Goal: Task Accomplishment & Management: Manage account settings

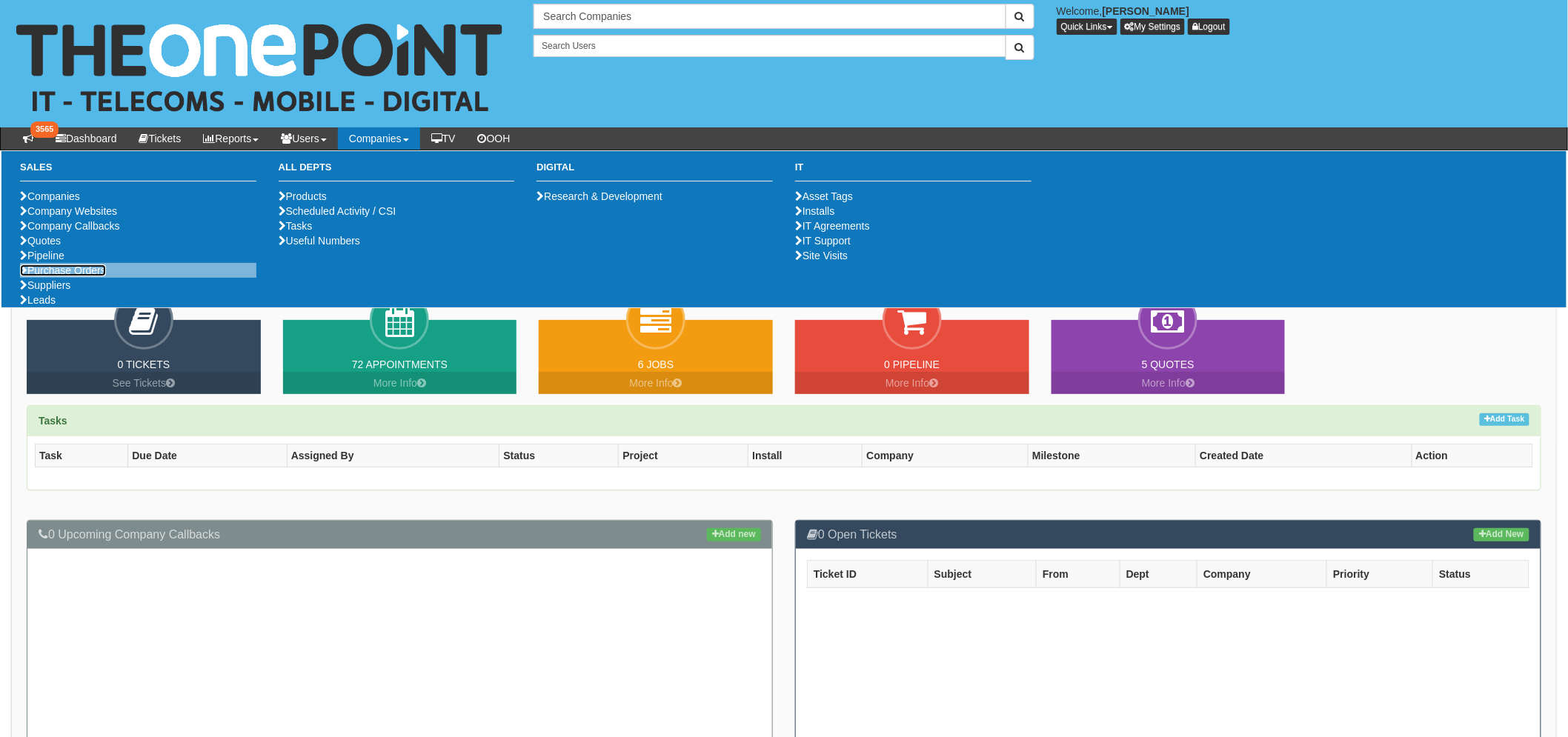
click at [79, 276] on link "Purchase Orders" at bounding box center [63, 270] width 86 height 11
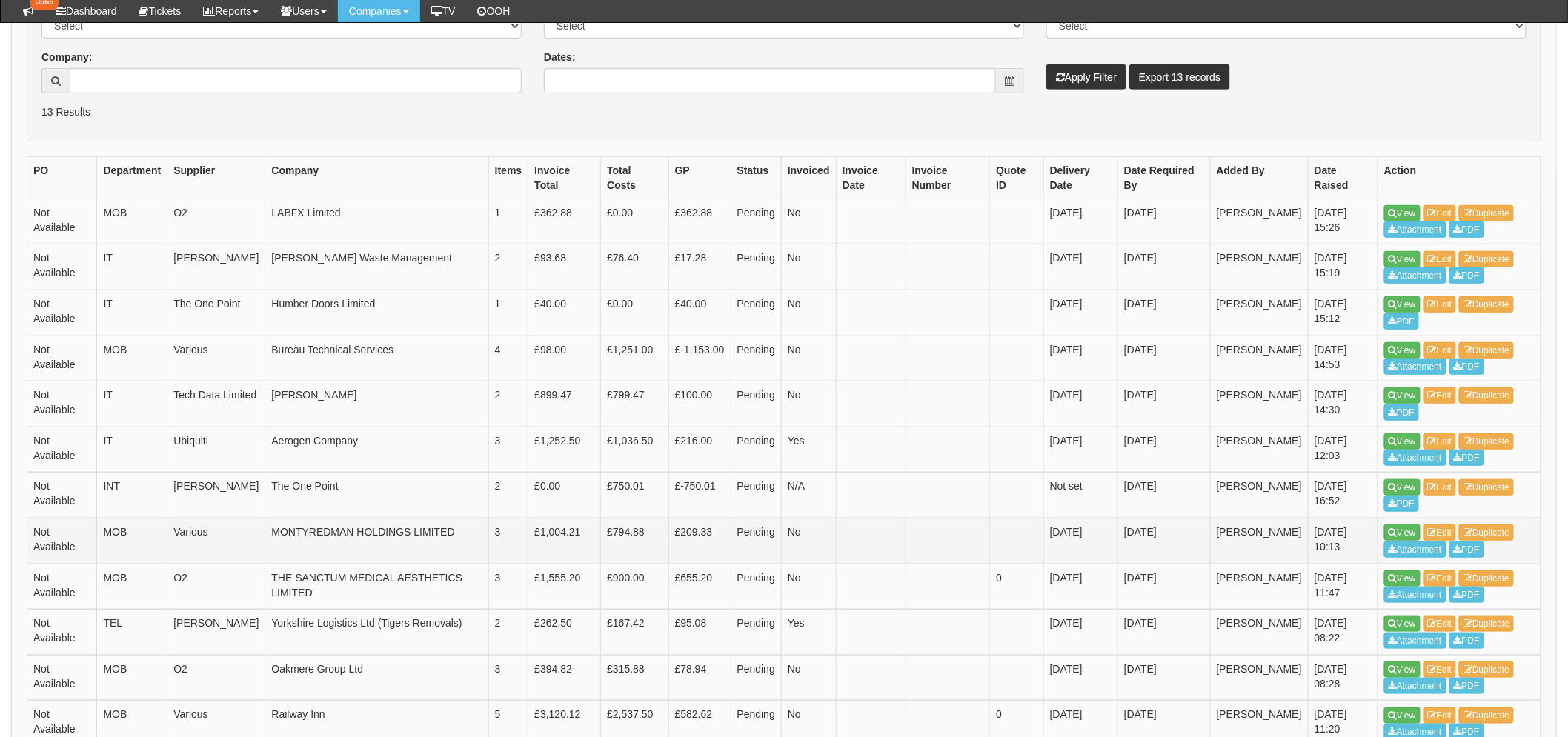
scroll to position [329, 0]
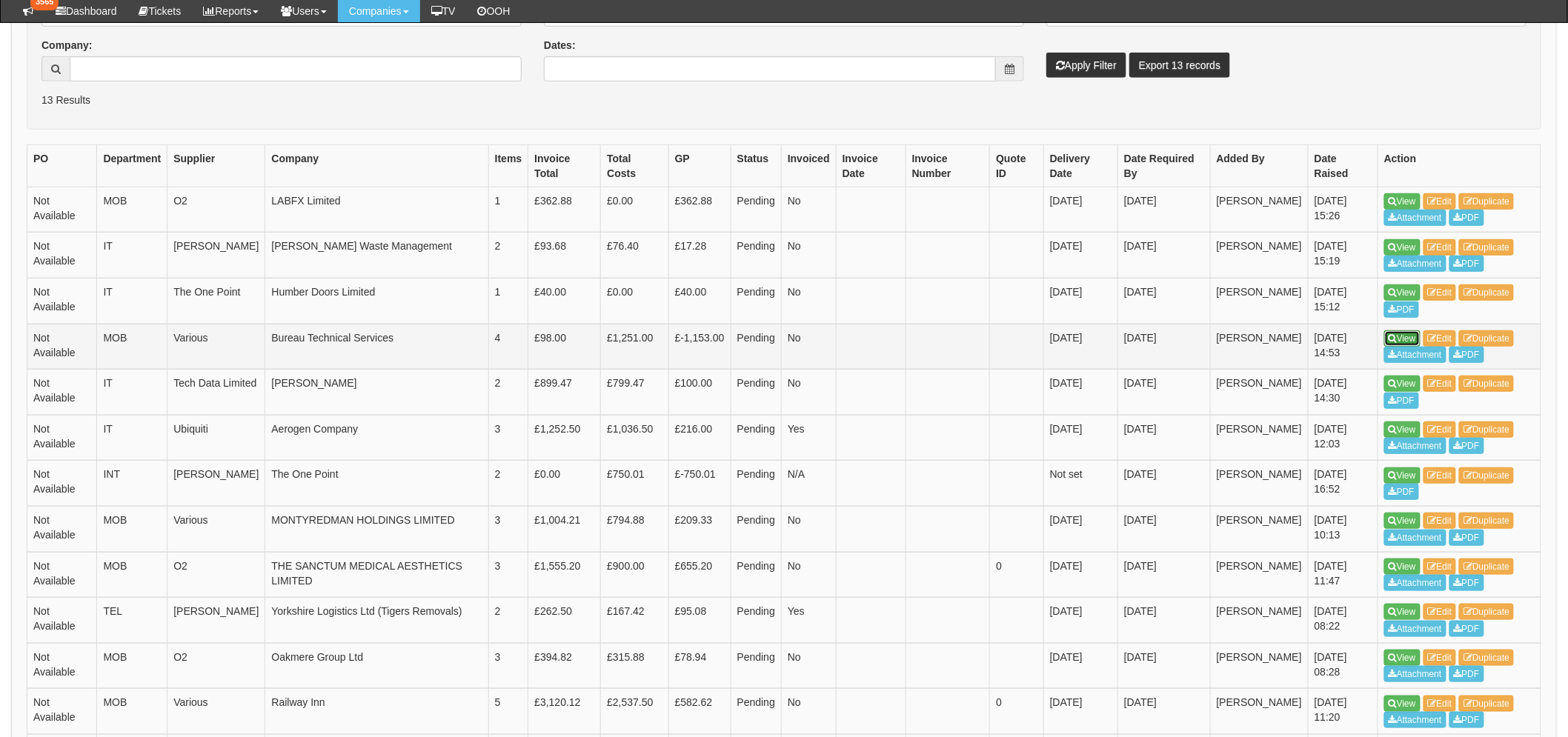
click at [1398, 332] on link "View" at bounding box center [1402, 338] width 36 height 16
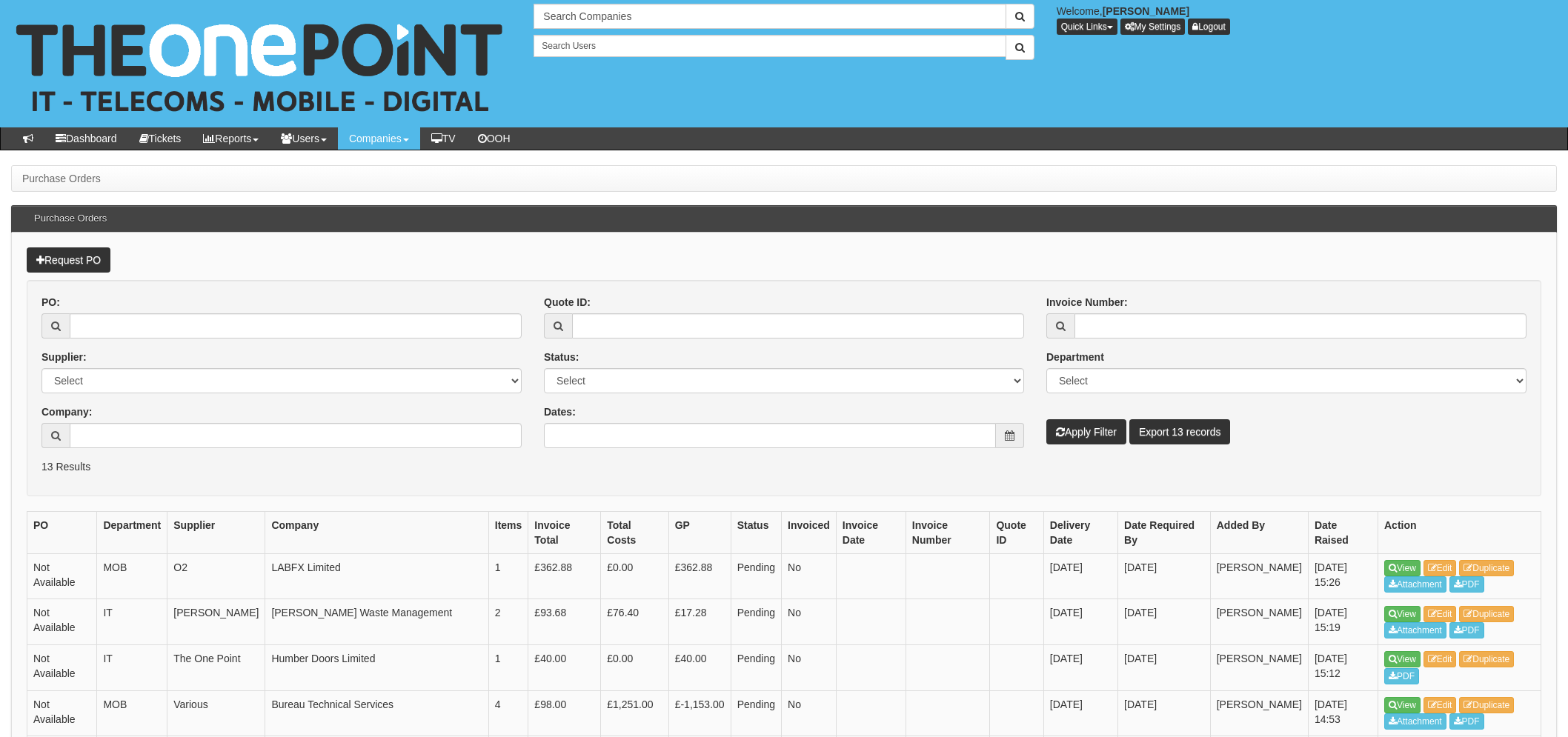
scroll to position [367, 0]
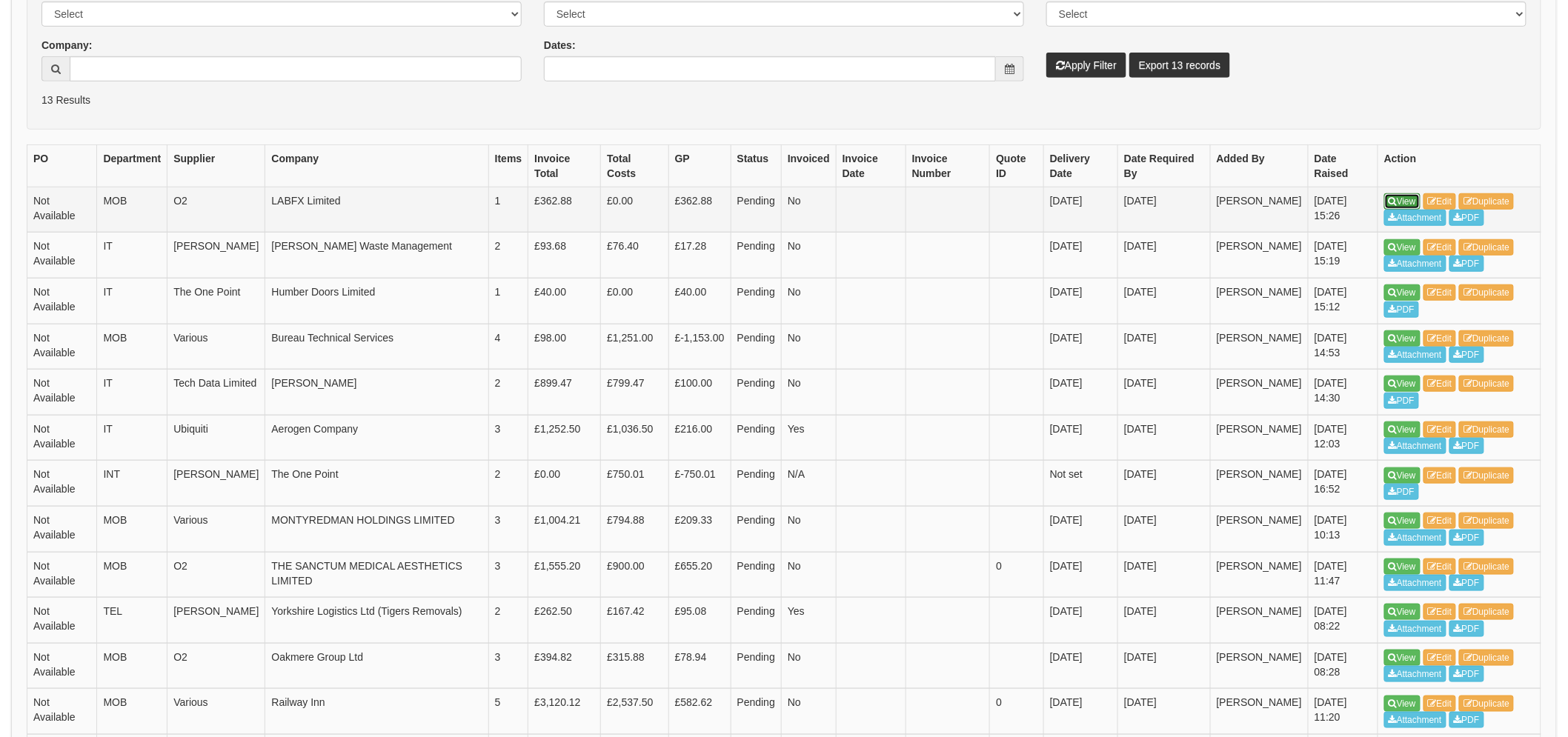
click at [1400, 201] on link "View" at bounding box center [1402, 201] width 36 height 16
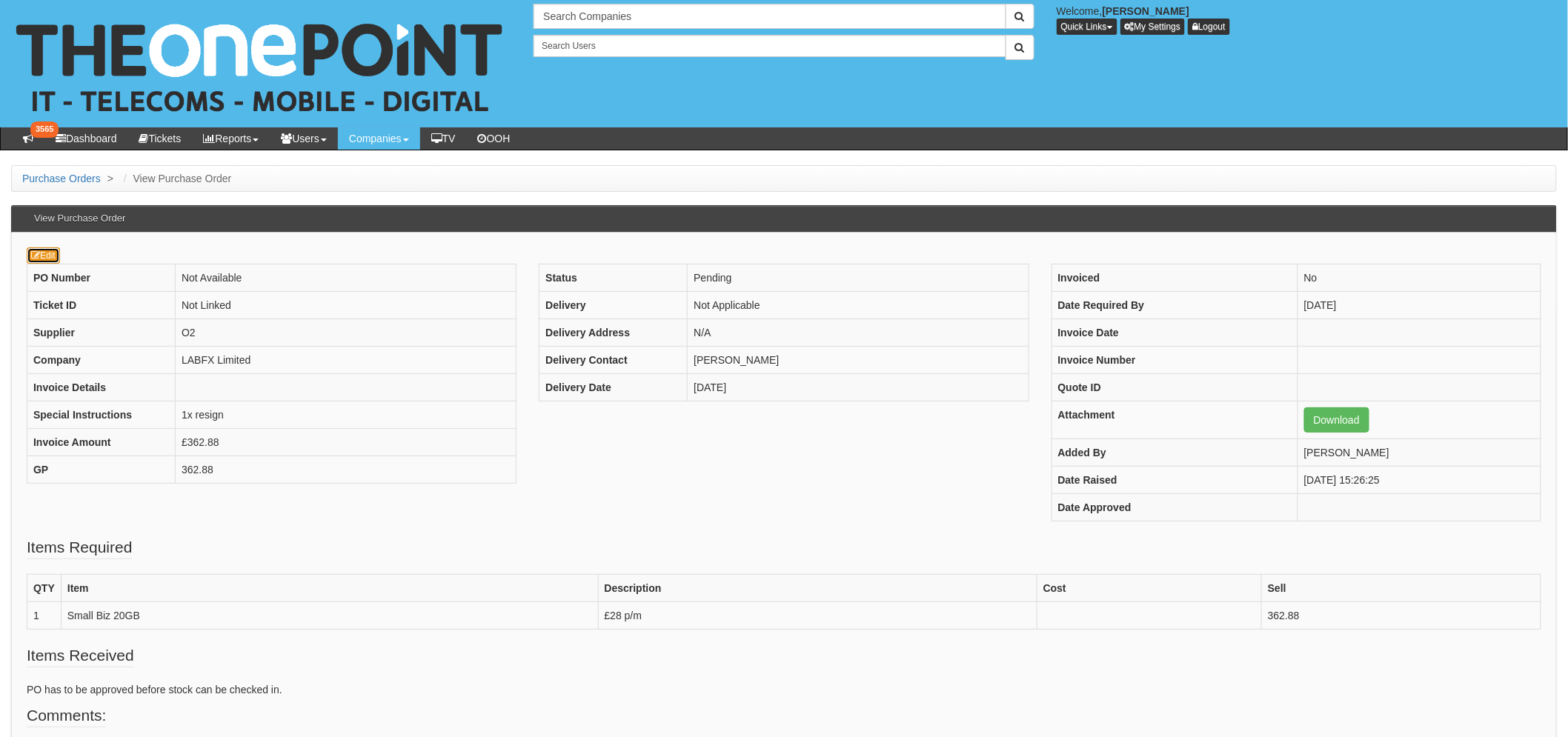
click at [49, 259] on link "Edit" at bounding box center [43, 255] width 33 height 16
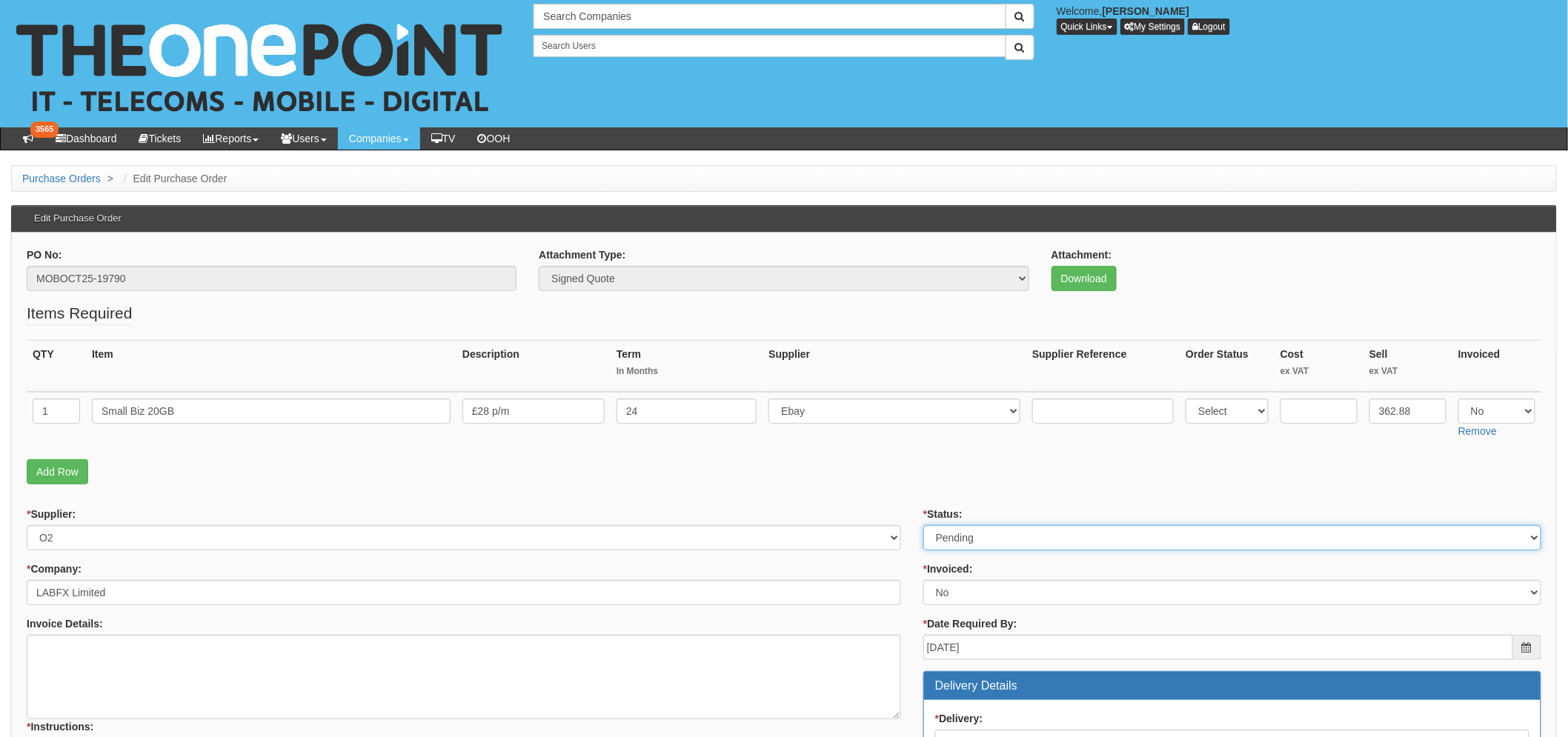
click at [1010, 536] on select "Select Approved Completed Delivered Invoiced Ordered Ordered to site Part Order…" at bounding box center [1231, 538] width 618 height 26
select select "2"
click at [923, 525] on select "Select Approved Completed Delivered Invoiced Ordered Ordered to site Part Order…" at bounding box center [1231, 538] width 618 height 26
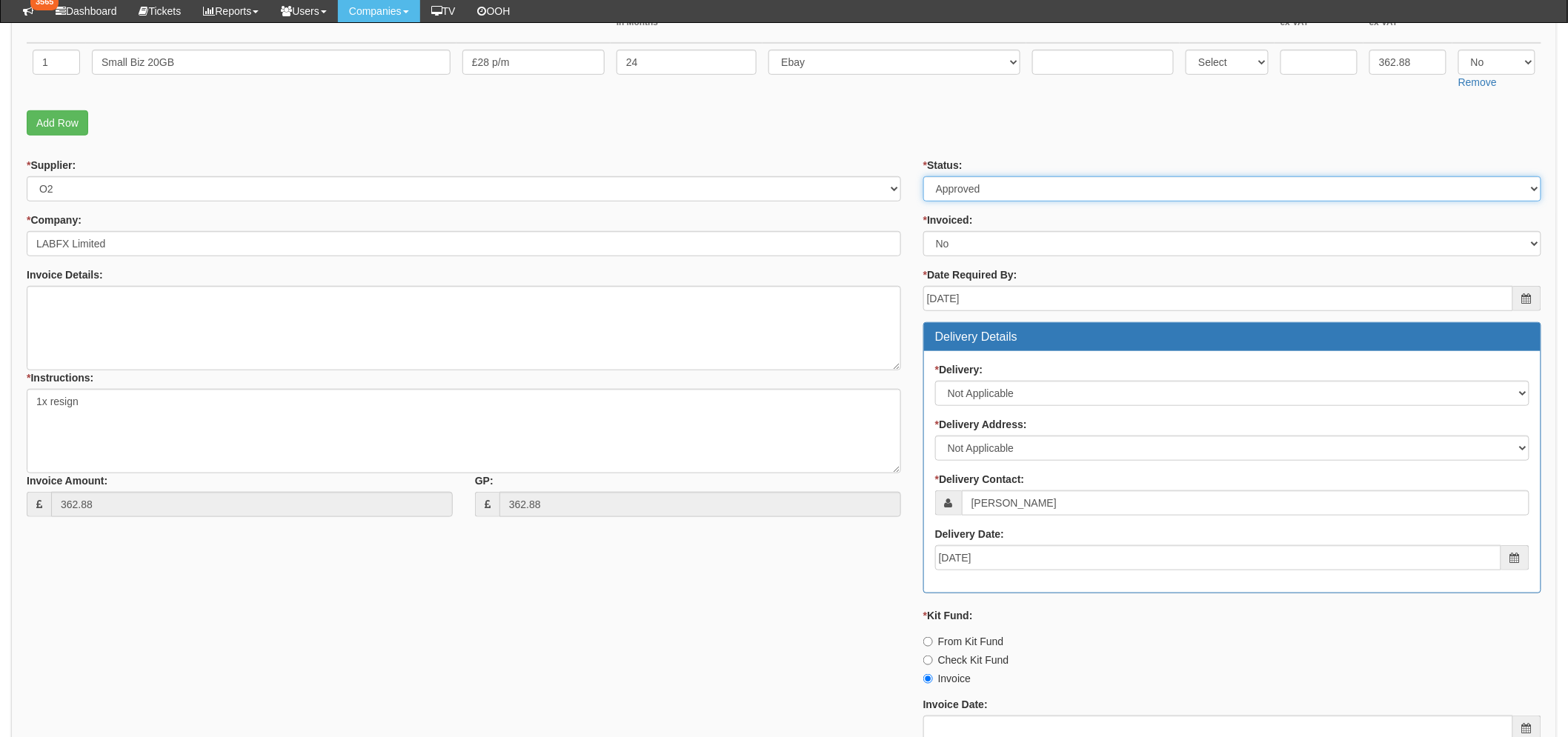
scroll to position [329, 0]
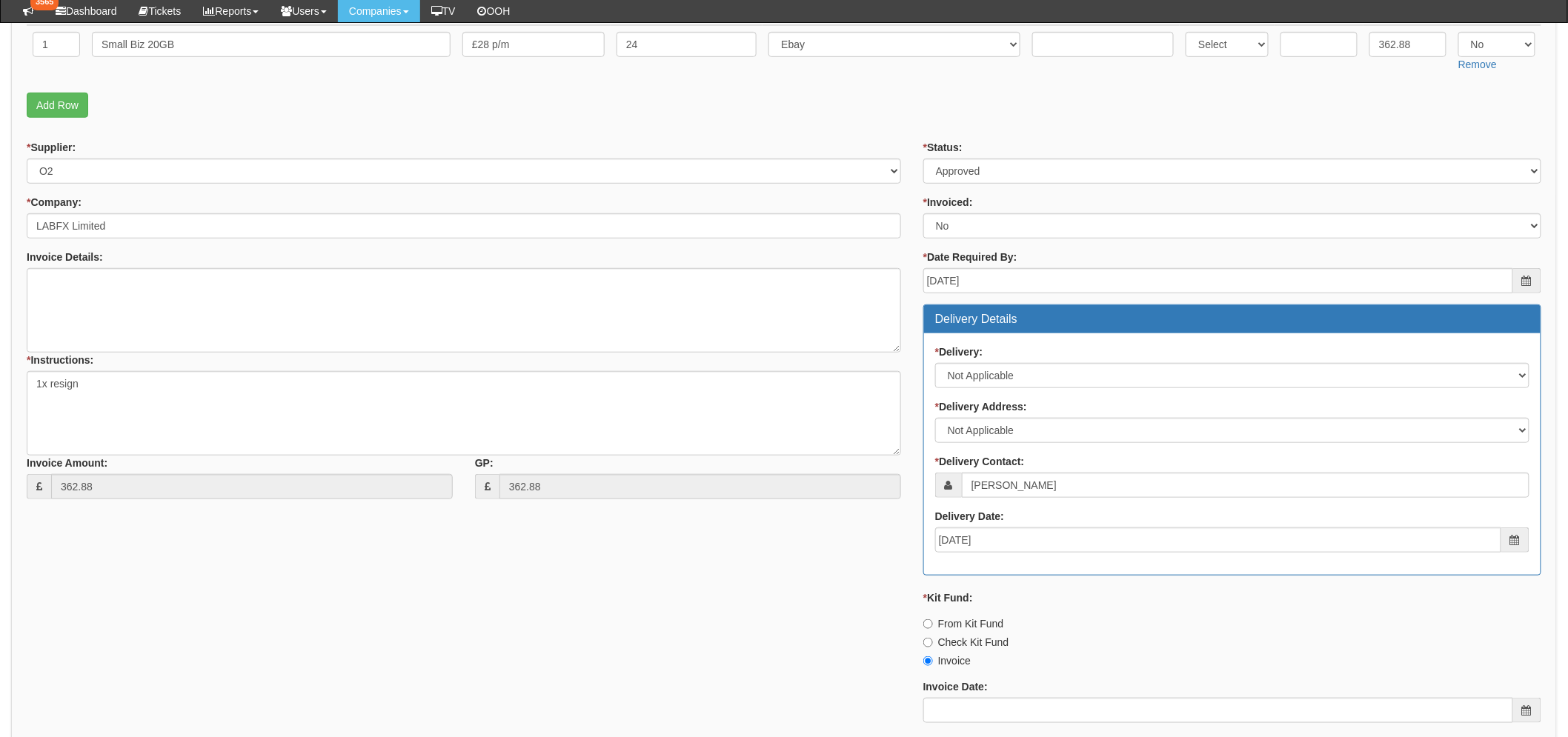
click at [516, 530] on div "* Supplier: Select 123 REG.co.uk 1Password 3 4Gon AA Jones Electric Ltd Abzorb …" at bounding box center [784, 492] width 1537 height 705
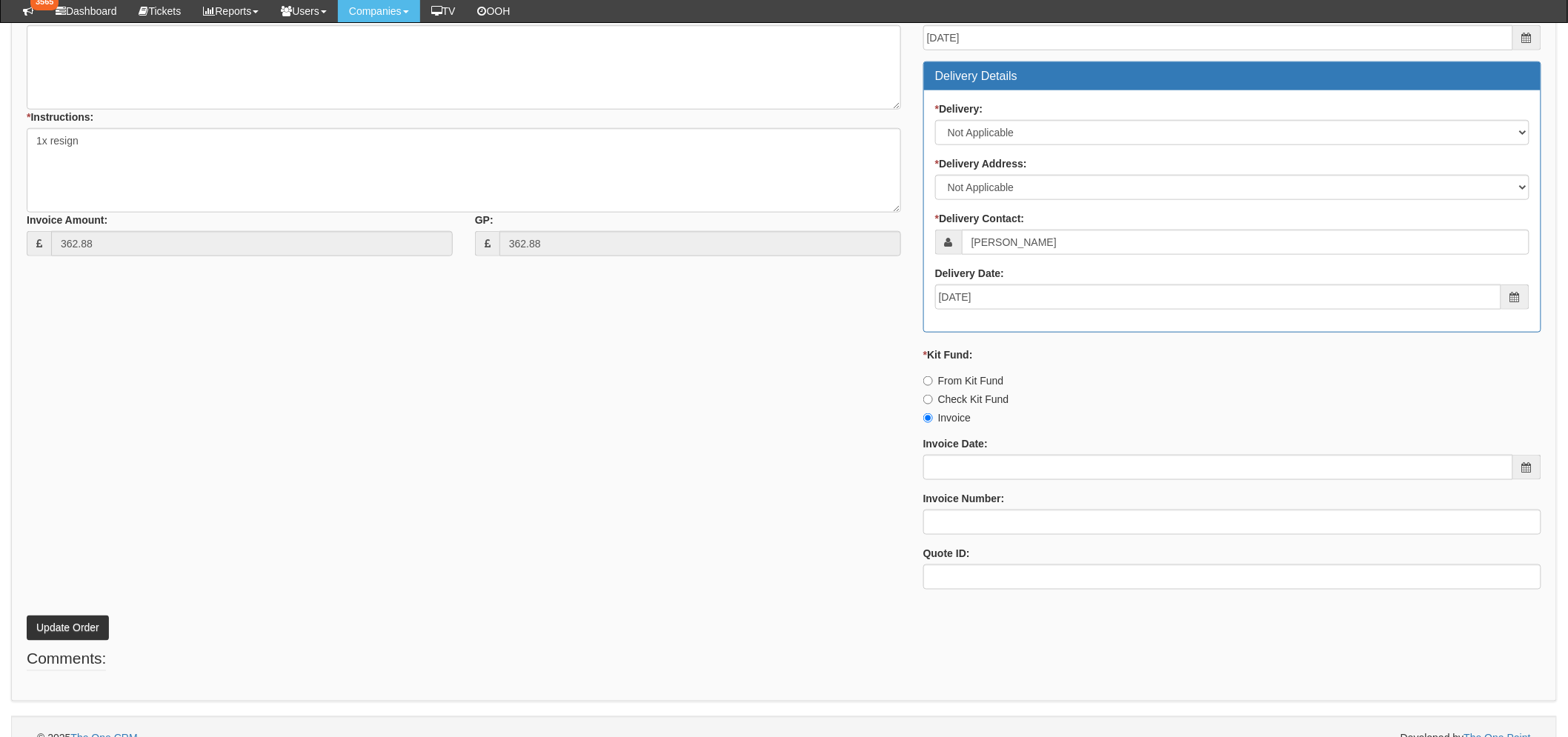
scroll to position [576, 0]
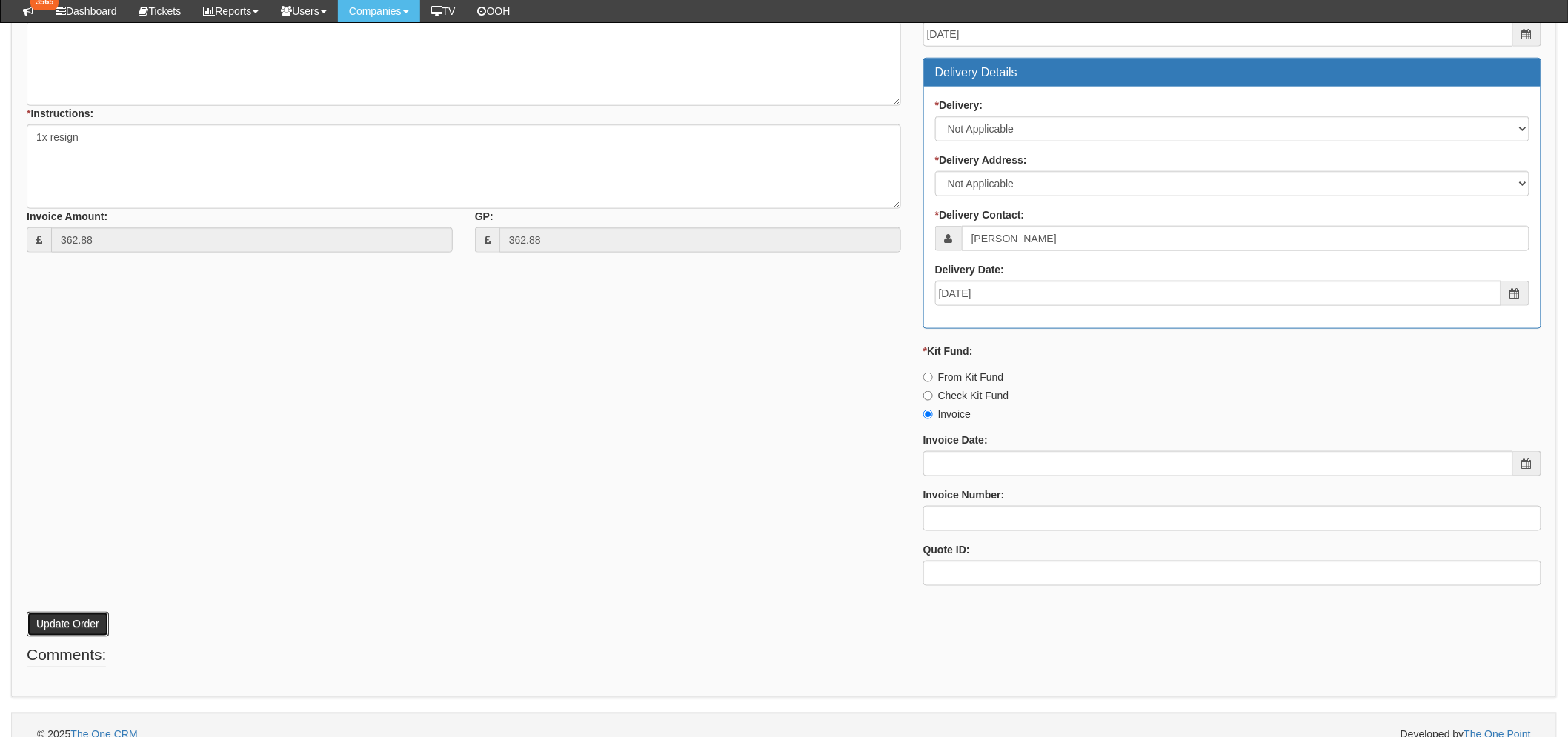
click at [76, 620] on button "Update Order" at bounding box center [67, 624] width 83 height 26
